Goal: Task Accomplishment & Management: Manage account settings

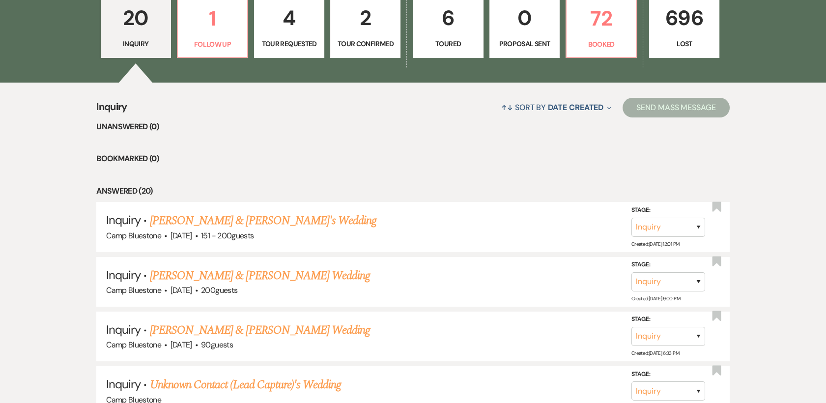
scroll to position [322, 0]
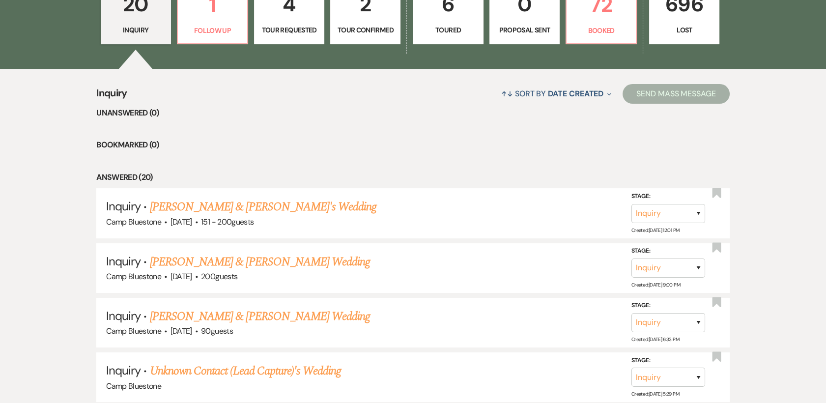
click at [276, 213] on link "[PERSON_NAME] & [PERSON_NAME]'s Wedding" at bounding box center [263, 207] width 227 height 18
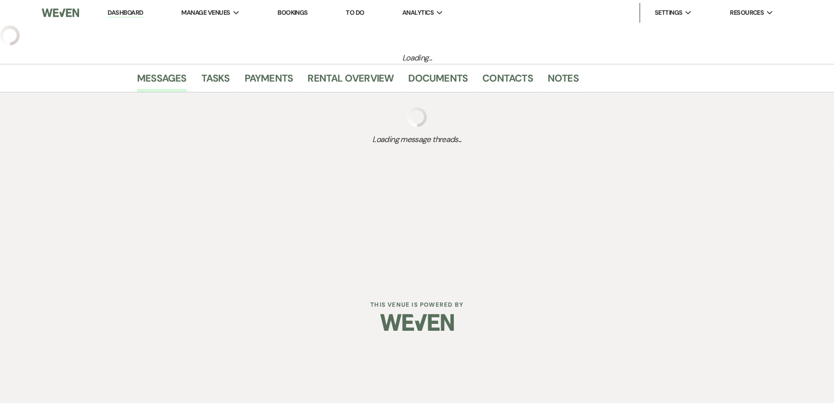
select select "2"
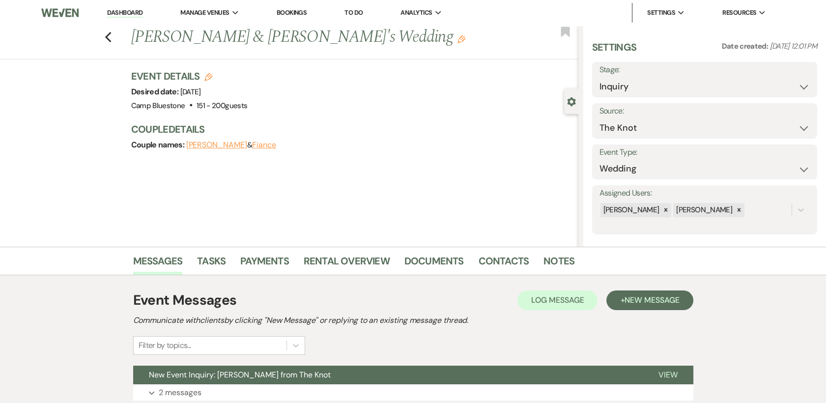
scroll to position [62, 0]
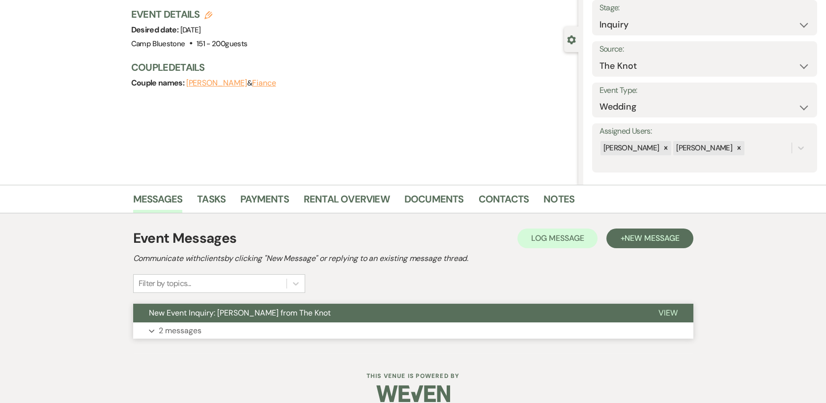
drag, startPoint x: 668, startPoint y: 309, endPoint x: 673, endPoint y: 307, distance: 5.3
click at [671, 308] on span "View" at bounding box center [667, 313] width 19 height 10
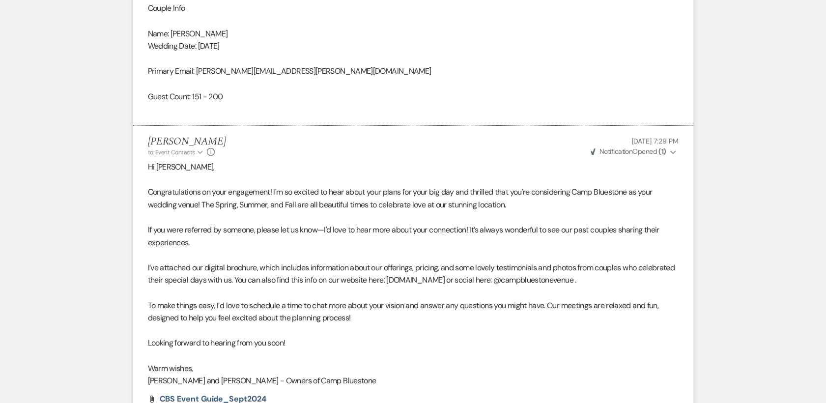
scroll to position [807, 0]
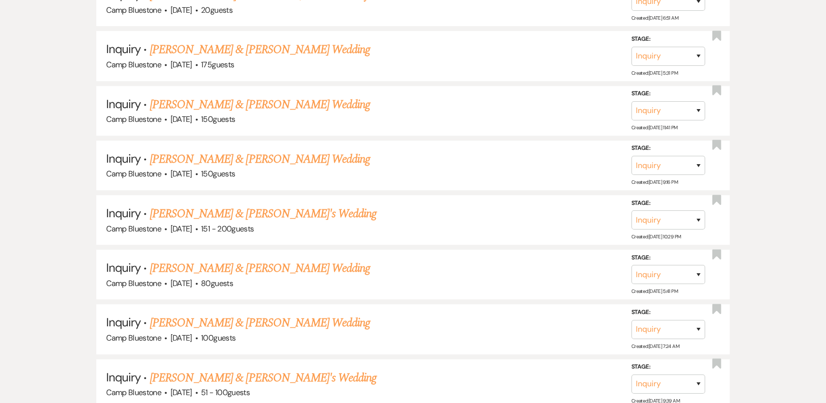
scroll to position [322, 0]
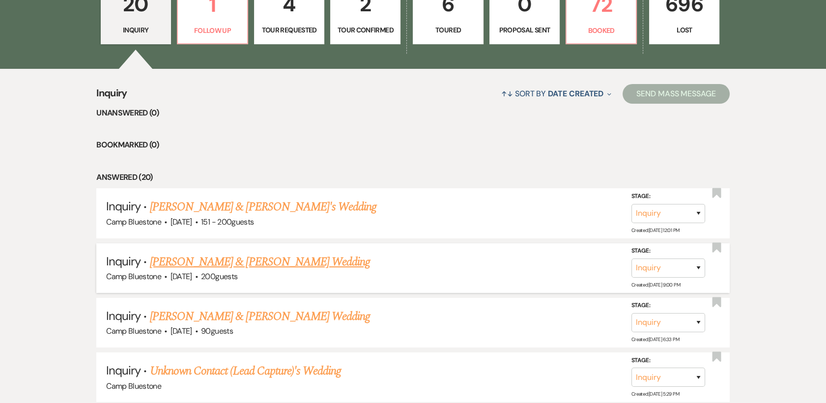
click at [305, 262] on link "[PERSON_NAME] & [PERSON_NAME] Wedding" at bounding box center [260, 262] width 220 height 18
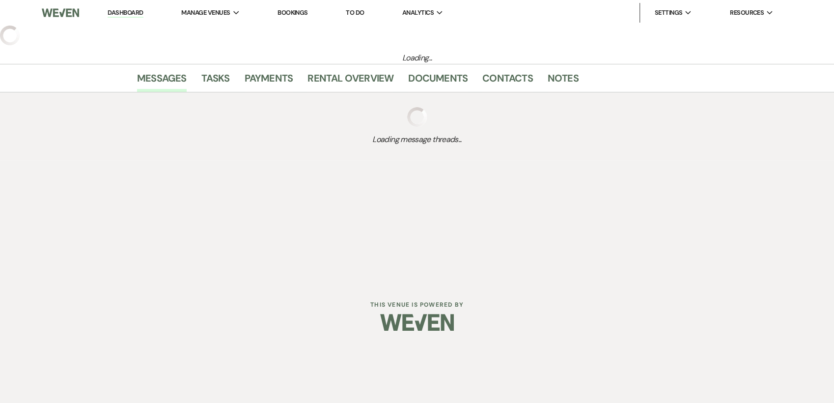
select select "1"
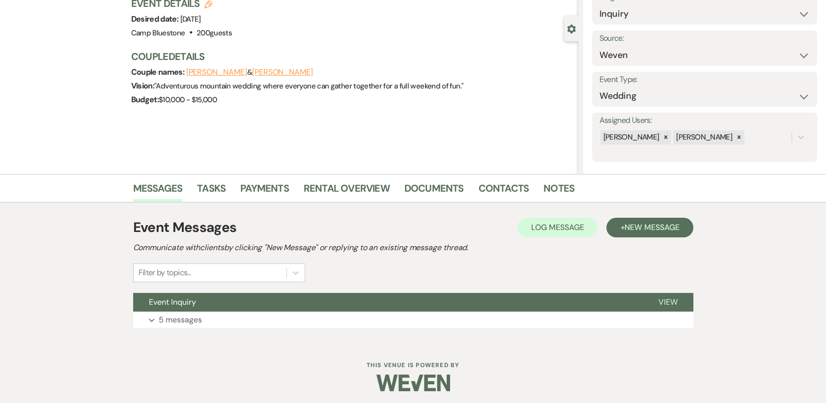
scroll to position [75, 0]
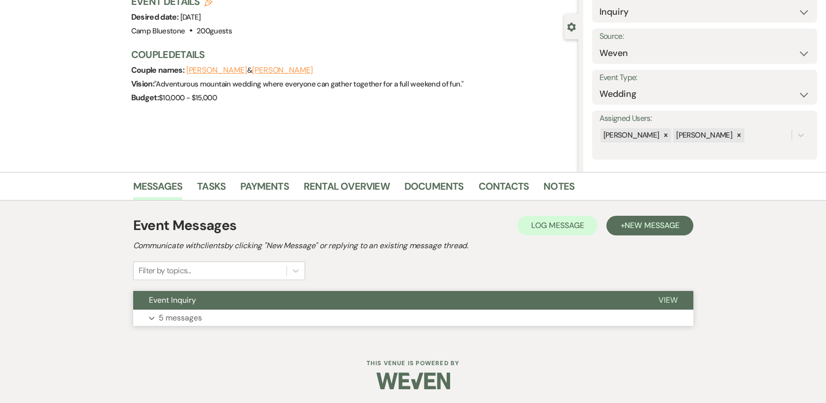
click at [670, 298] on span "View" at bounding box center [667, 300] width 19 height 10
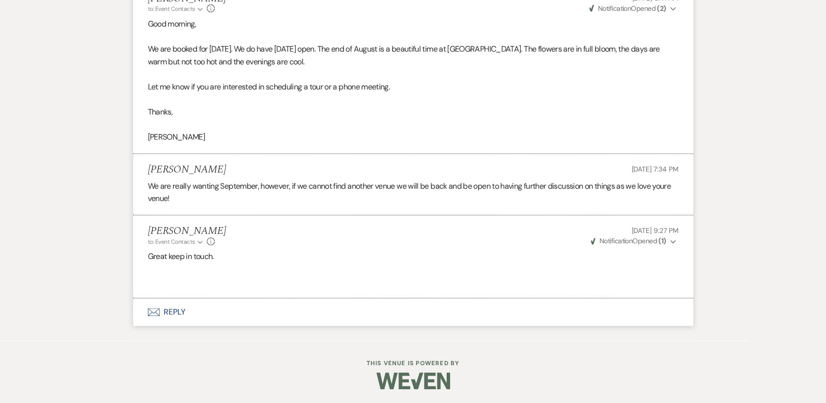
scroll to position [861, 0]
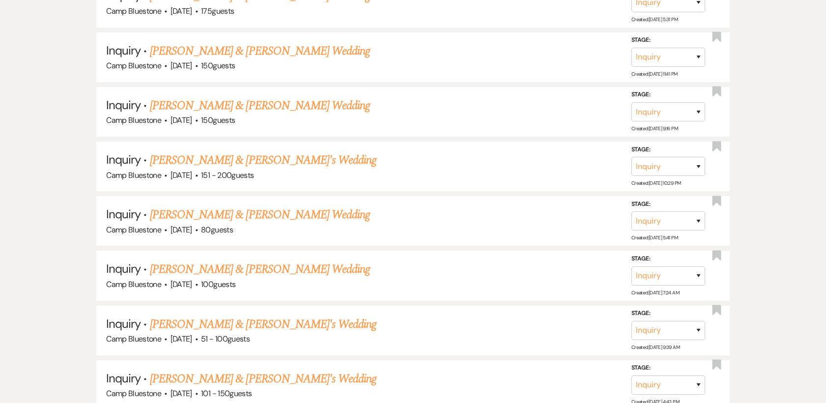
scroll to position [322, 0]
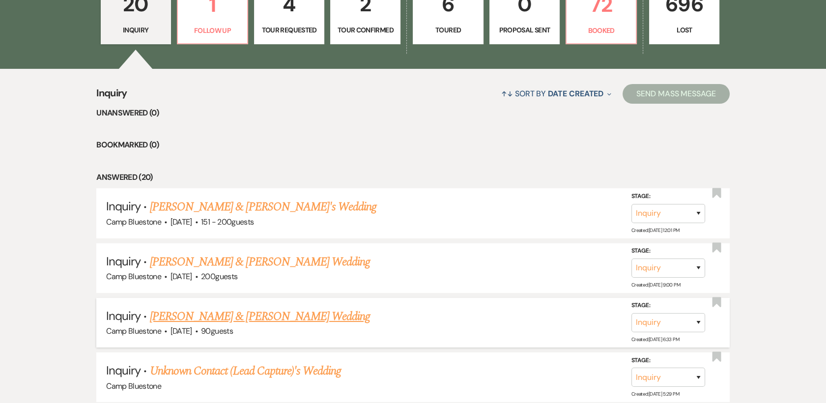
click at [310, 316] on link "[PERSON_NAME] & [PERSON_NAME] Wedding" at bounding box center [260, 317] width 220 height 18
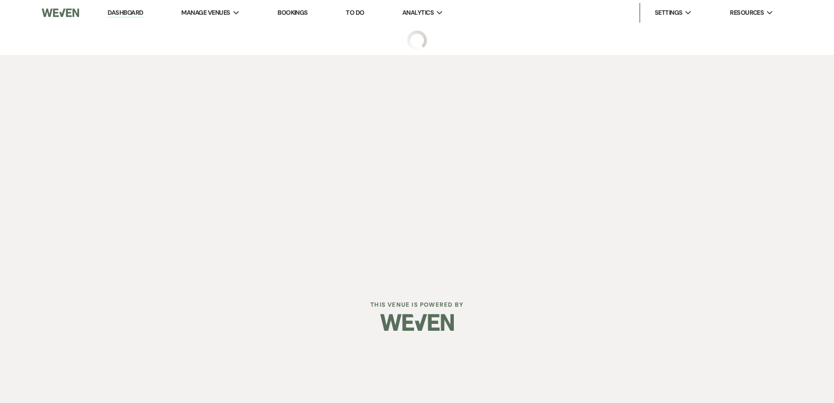
select select "1"
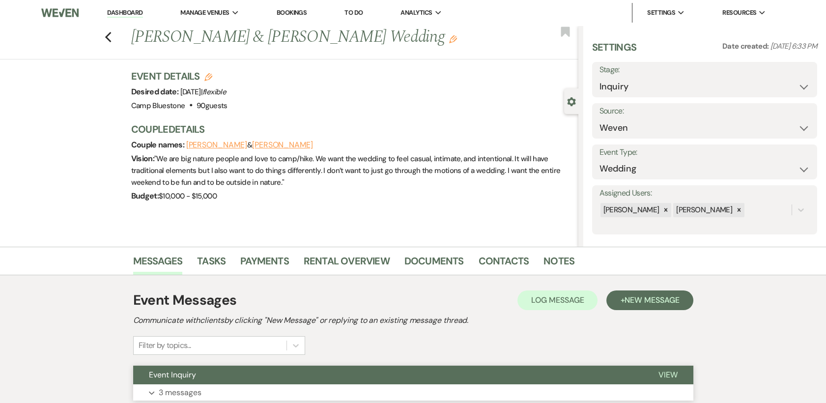
click at [664, 375] on span "View" at bounding box center [667, 375] width 19 height 10
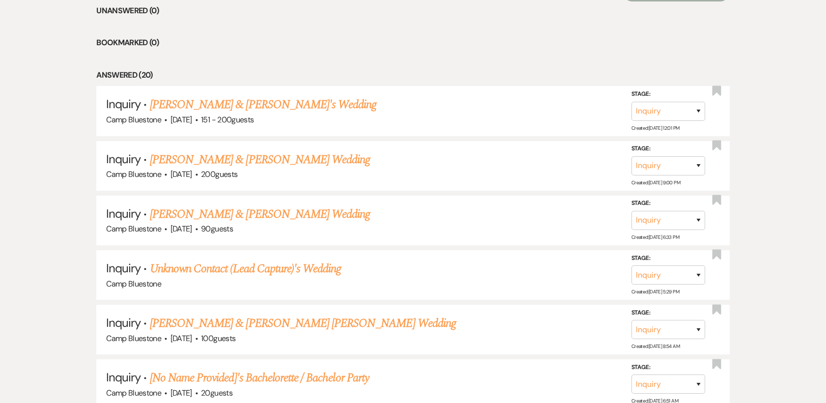
scroll to position [431, 0]
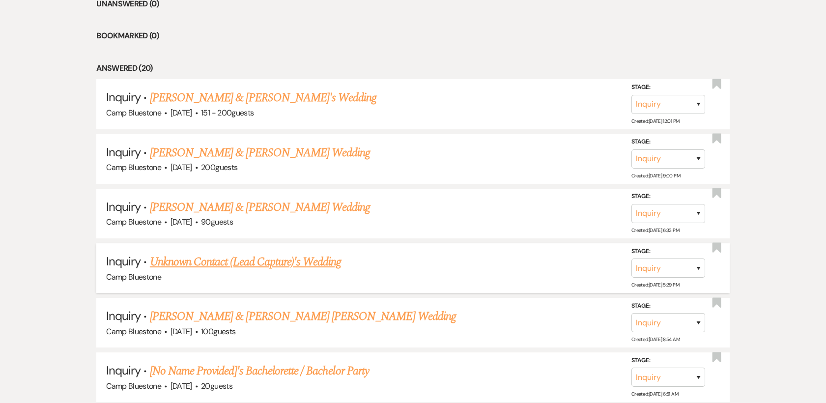
click at [198, 262] on link "Unknown Contact (Lead Capture)'s Wedding" at bounding box center [246, 262] width 192 height 18
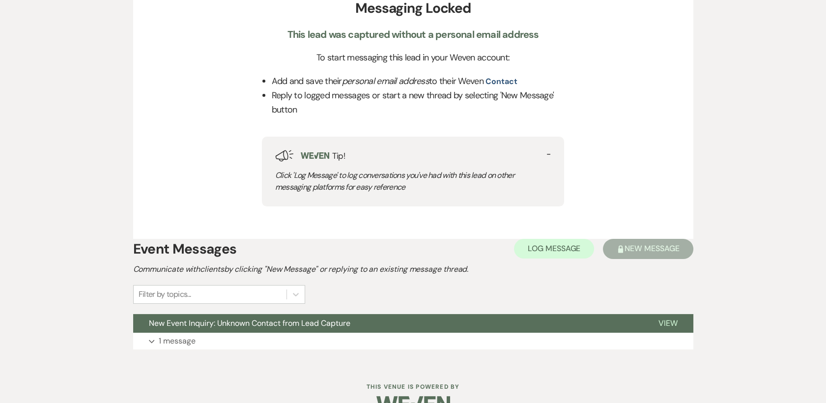
scroll to position [396, 0]
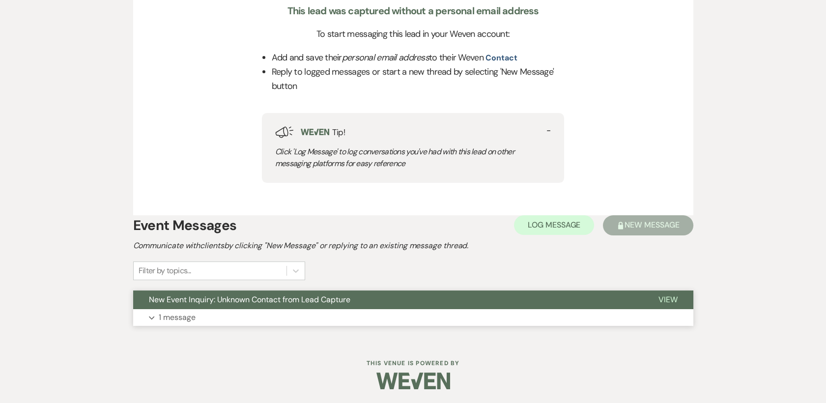
click at [672, 294] on span "View" at bounding box center [667, 299] width 19 height 10
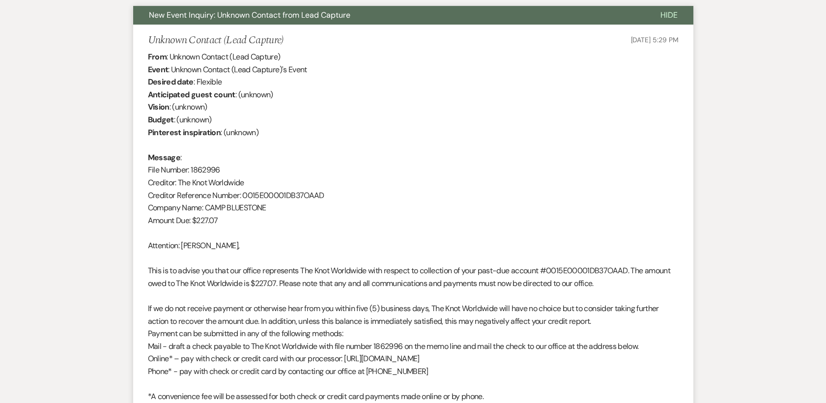
scroll to position [774, 0]
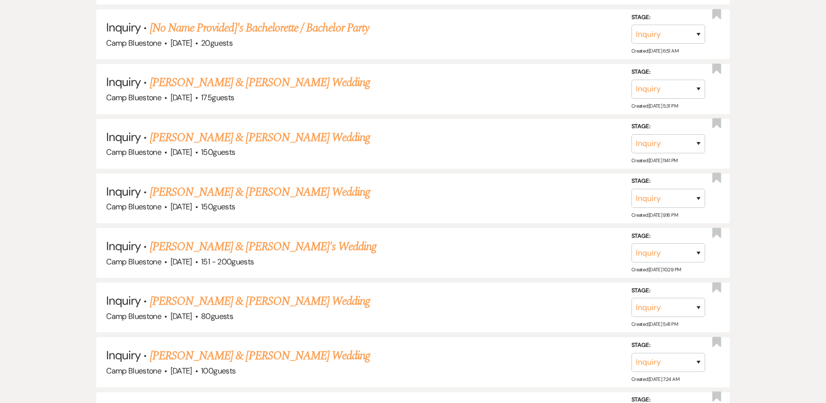
scroll to position [431, 0]
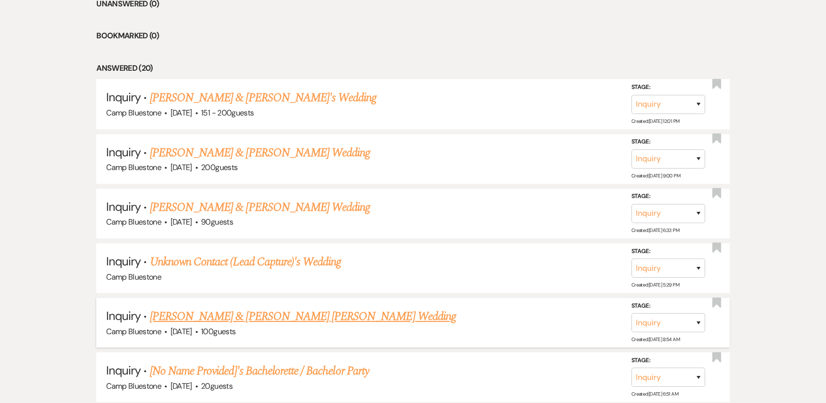
click at [196, 313] on link "[PERSON_NAME] & [PERSON_NAME] [PERSON_NAME] Wedding" at bounding box center [303, 317] width 306 height 18
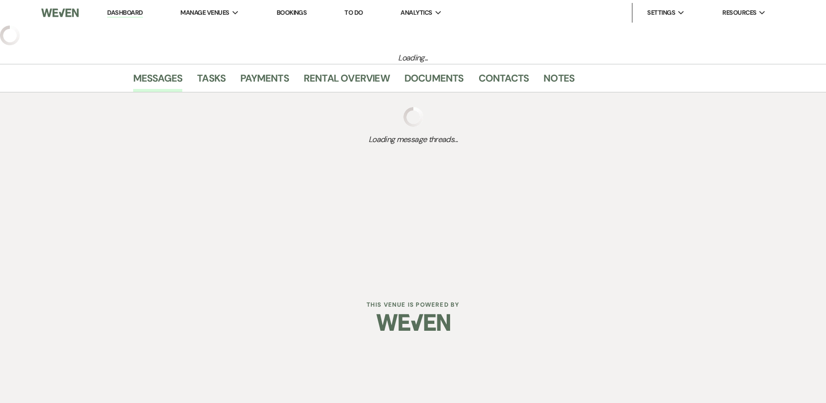
select select "1"
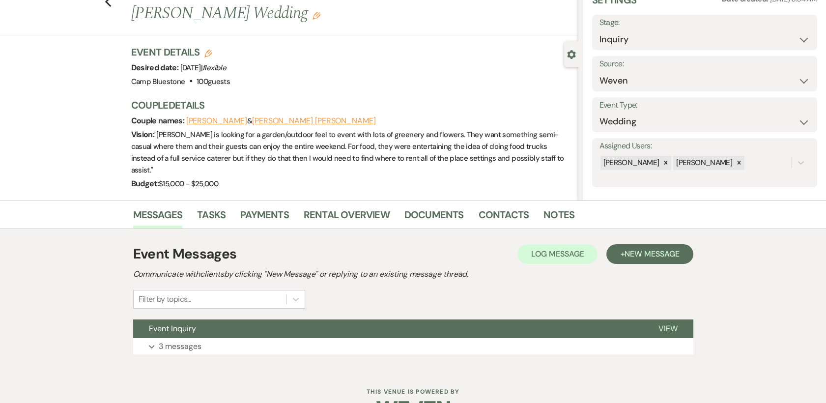
scroll to position [75, 0]
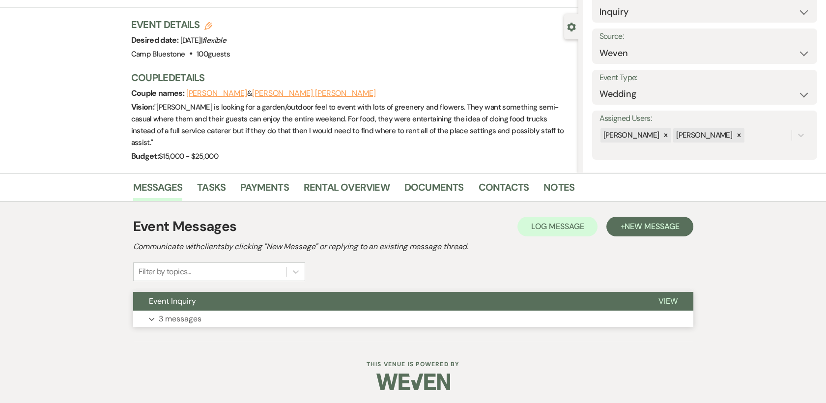
click at [669, 303] on span "View" at bounding box center [667, 301] width 19 height 10
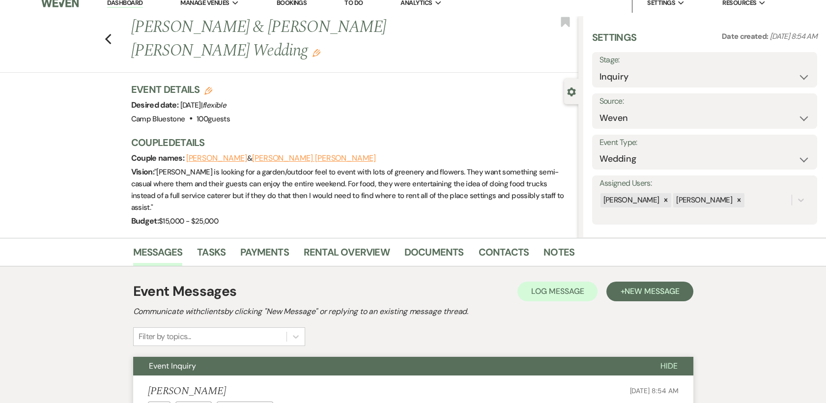
scroll to position [7, 0]
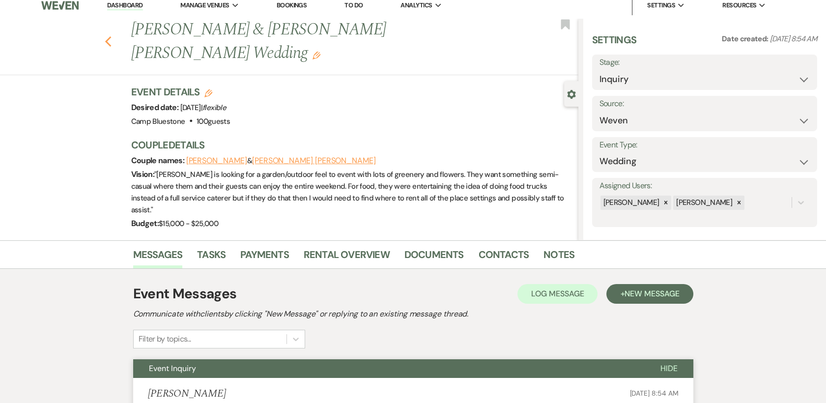
click at [112, 36] on icon "Previous" at bounding box center [108, 42] width 7 height 12
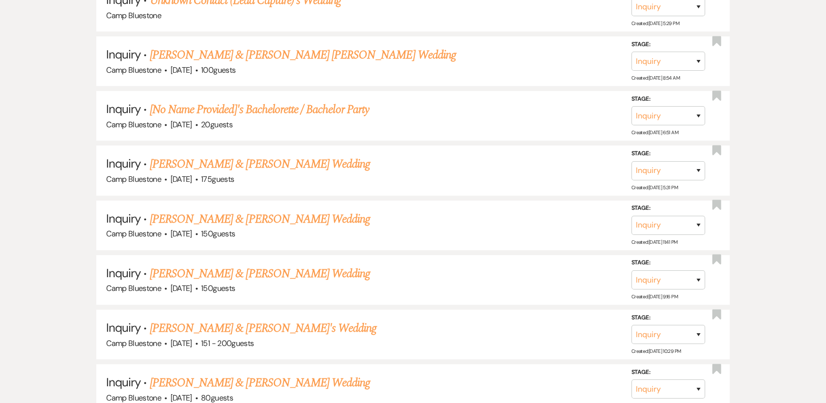
scroll to position [700, 0]
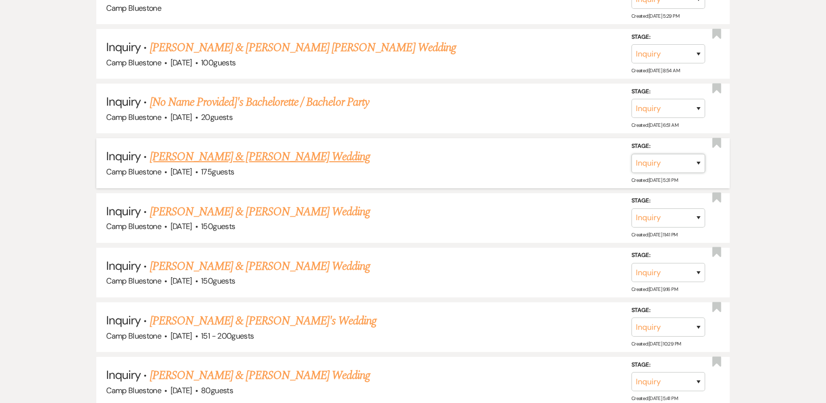
click at [697, 162] on select "Inquiry Follow Up Tour Requested Tour Confirmed Toured Proposal Sent Booked Lost" at bounding box center [668, 163] width 74 height 19
select select "8"
click at [631, 154] on select "Inquiry Follow Up Tour Requested Tour Confirmed Toured Proposal Sent Booked Lost" at bounding box center [668, 163] width 74 height 19
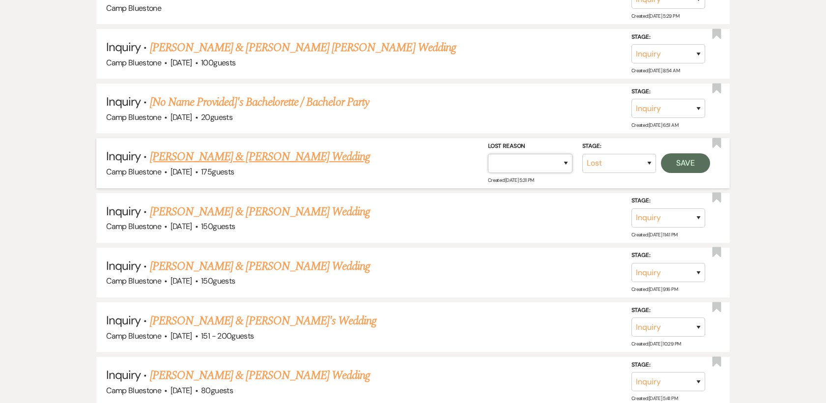
click at [566, 162] on select "Booked Elsewhere Budget Date Unavailable No Response Not a Good Match Capacity …" at bounding box center [530, 163] width 85 height 19
select select "6"
click at [488, 154] on select "Booked Elsewhere Budget Date Unavailable No Response Not a Good Match Capacity …" at bounding box center [530, 163] width 85 height 19
click at [673, 163] on button "Save" at bounding box center [685, 163] width 49 height 20
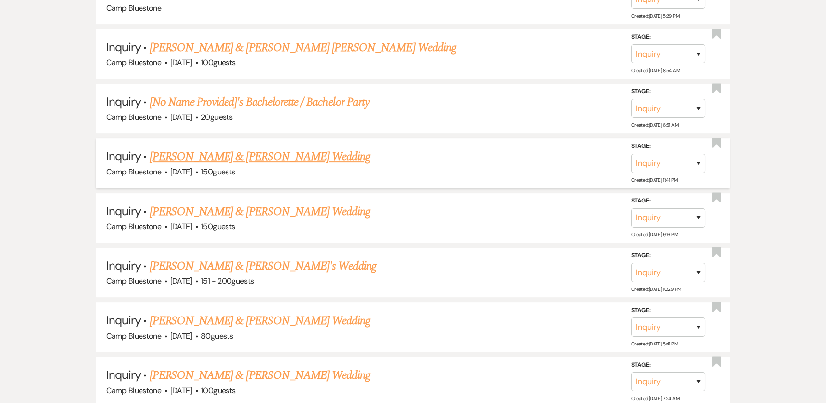
click at [283, 157] on link "[PERSON_NAME] & [PERSON_NAME] Wedding" at bounding box center [260, 157] width 220 height 18
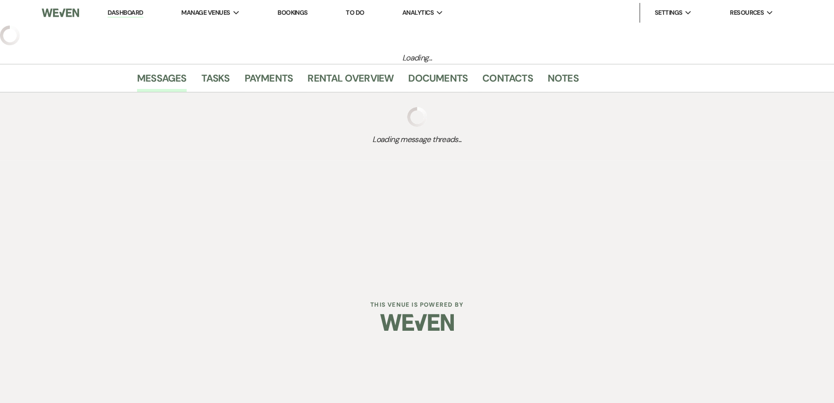
select select "1"
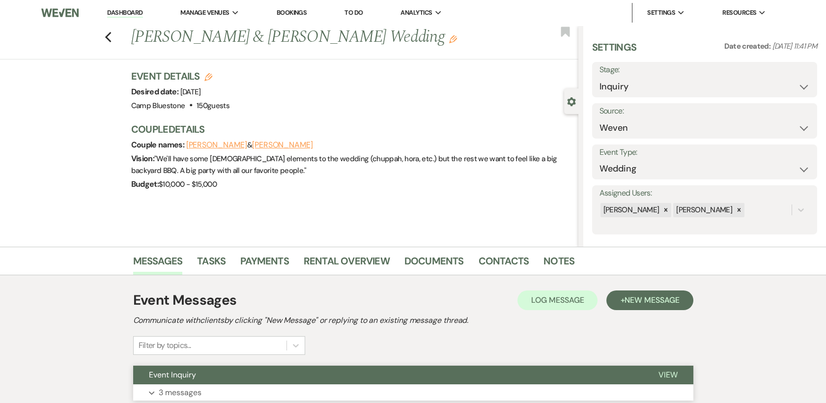
drag, startPoint x: 665, startPoint y: 375, endPoint x: 678, endPoint y: 357, distance: 22.5
click at [665, 375] on span "View" at bounding box center [667, 375] width 19 height 10
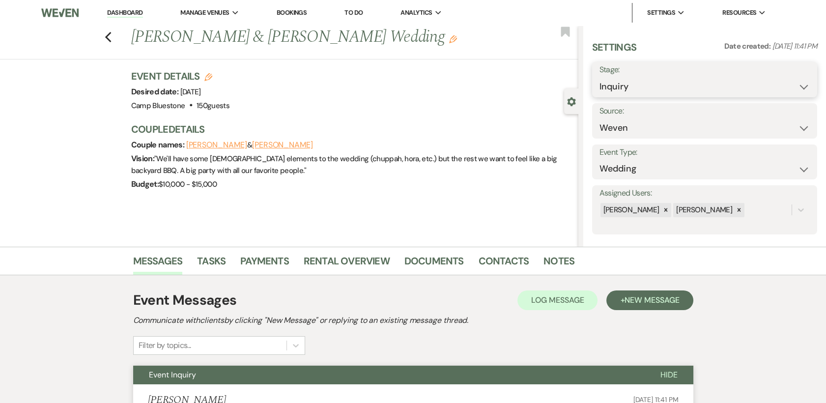
click at [797, 84] on select "Inquiry Follow Up Tour Requested Tour Confirmed Toured Proposal Sent Booked Lost" at bounding box center [704, 86] width 210 height 19
select select "8"
click at [599, 77] on select "Inquiry Follow Up Tour Requested Tour Confirmed Toured Proposal Sent Booked Lost" at bounding box center [704, 86] width 210 height 19
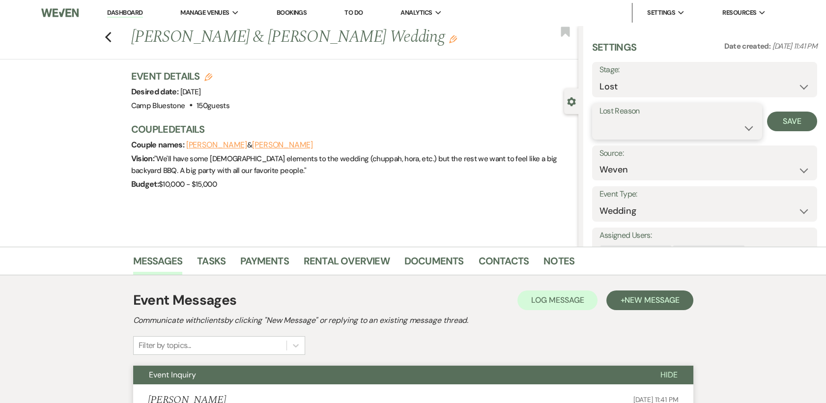
click at [745, 128] on select "Booked Elsewhere Budget Date Unavailable No Response Not a Good Match Capacity …" at bounding box center [676, 127] width 155 height 19
select select "5"
click at [599, 118] on select "Booked Elsewhere Budget Date Unavailable No Response Not a Good Match Capacity …" at bounding box center [676, 127] width 155 height 19
click at [783, 114] on button "Save" at bounding box center [792, 122] width 50 height 20
click at [122, 14] on link "Dashboard" at bounding box center [124, 12] width 35 height 9
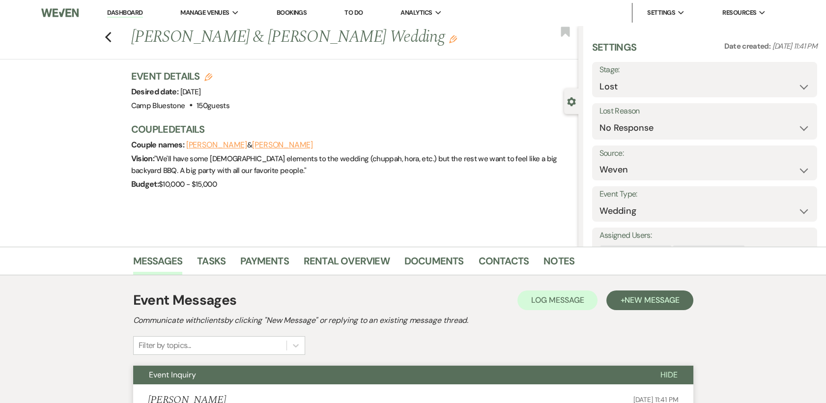
select select "8"
select select "5"
